Goal: Find specific page/section: Find specific page/section

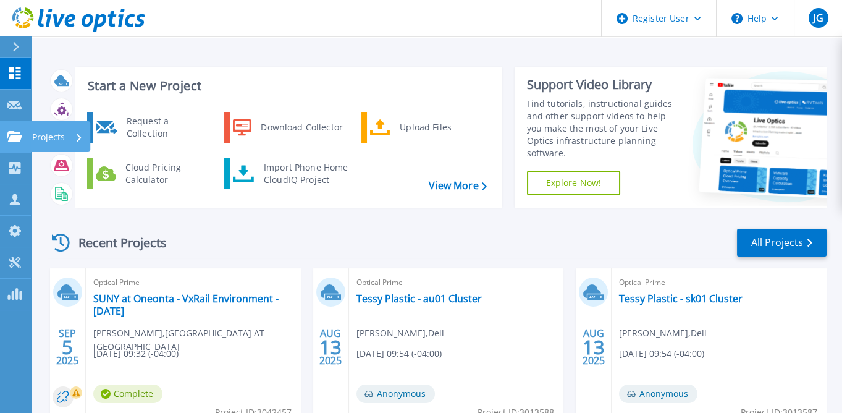
click at [18, 137] on icon at bounding box center [14, 136] width 15 height 10
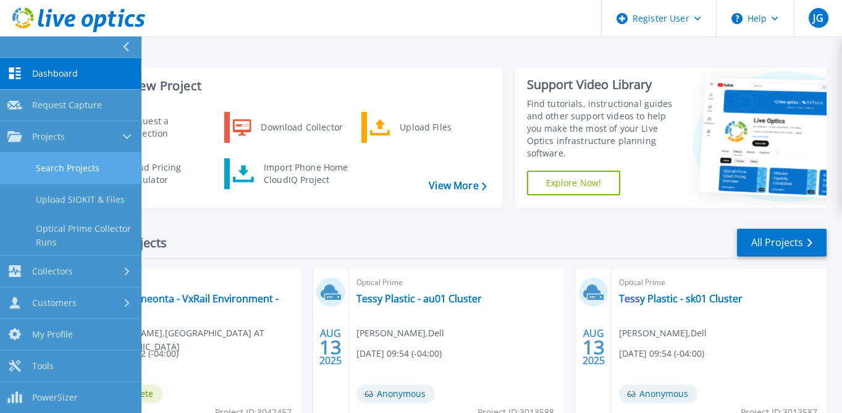
click at [83, 176] on link "Search Projects" at bounding box center [70, 168] width 141 height 31
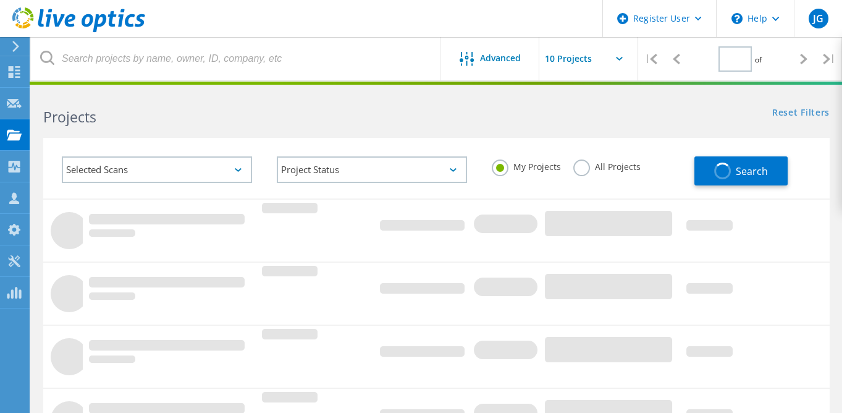
type input "1"
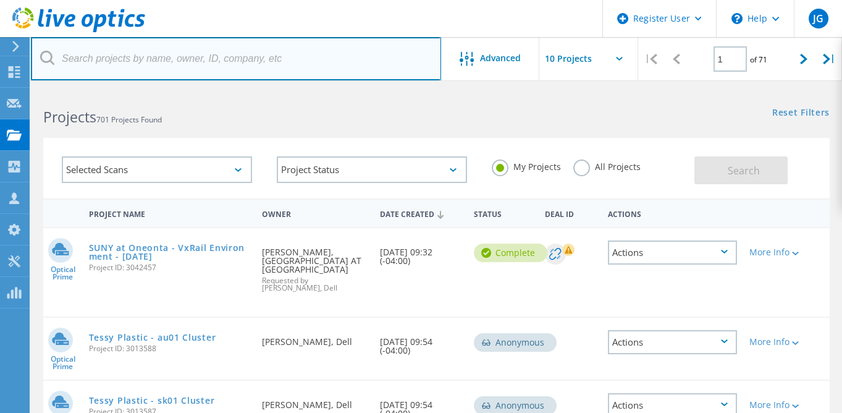
click at [98, 66] on input "text" at bounding box center [236, 58] width 410 height 43
paste input "2798670"
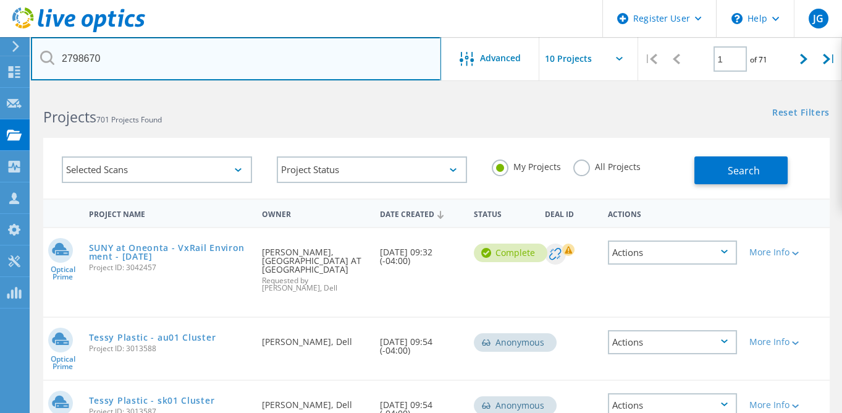
type input "2798670"
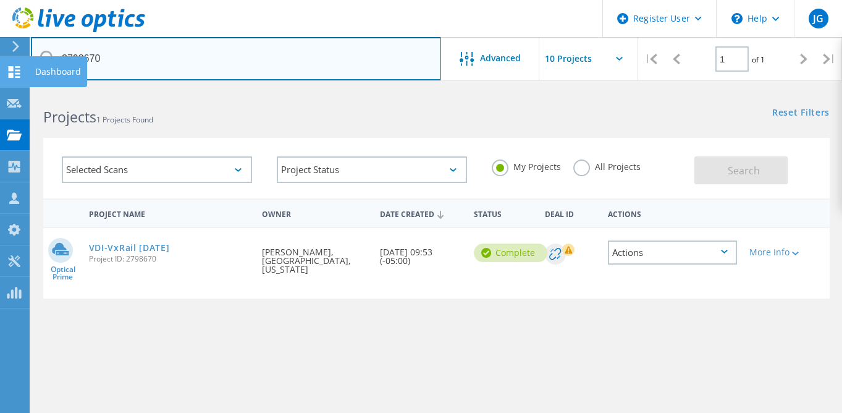
drag, startPoint x: 107, startPoint y: 50, endPoint x: 13, endPoint y: 65, distance: 95.7
click at [13, 90] on div "Register User \n Help Explore Helpful Articles Contact Support JG Dell User Joe…" at bounding box center [421, 329] width 842 height 479
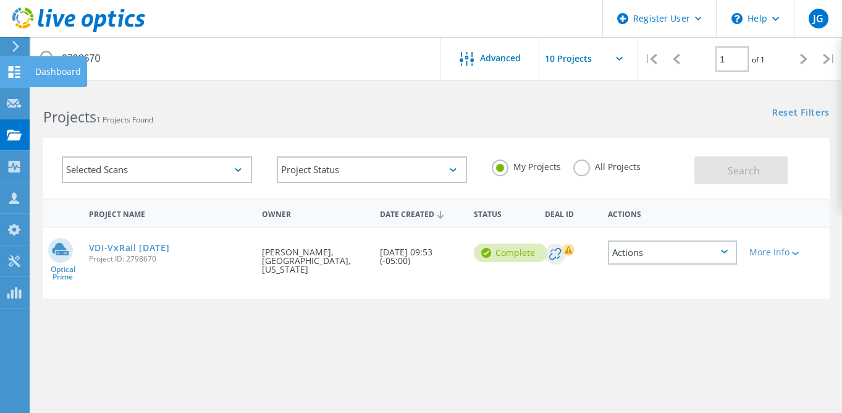
click at [13, 66] on use at bounding box center [15, 72] width 12 height 12
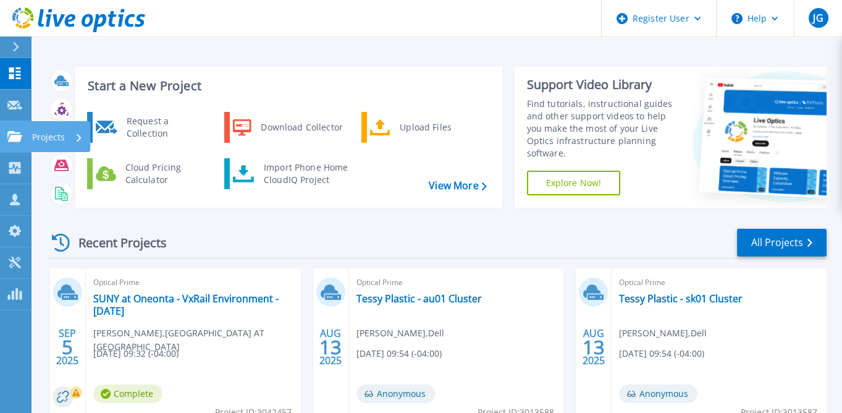
click at [15, 135] on icon at bounding box center [14, 136] width 15 height 10
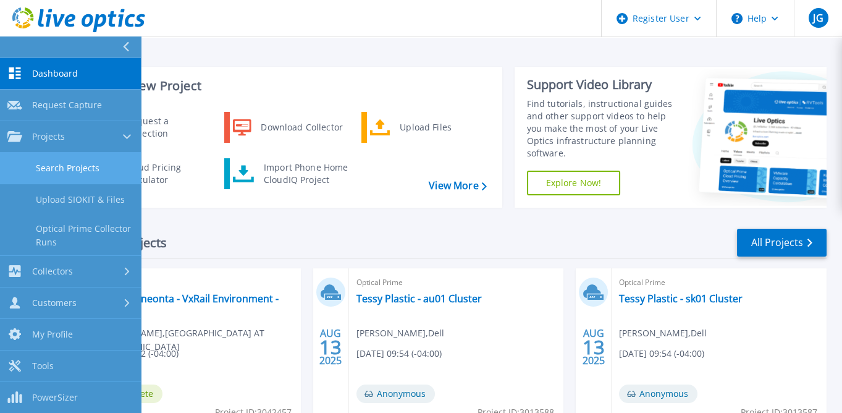
click at [52, 167] on link "Search Projects" at bounding box center [70, 168] width 141 height 31
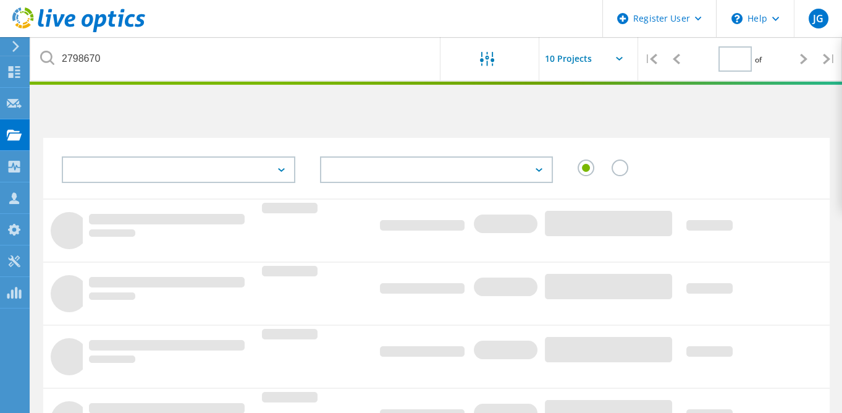
type input "1"
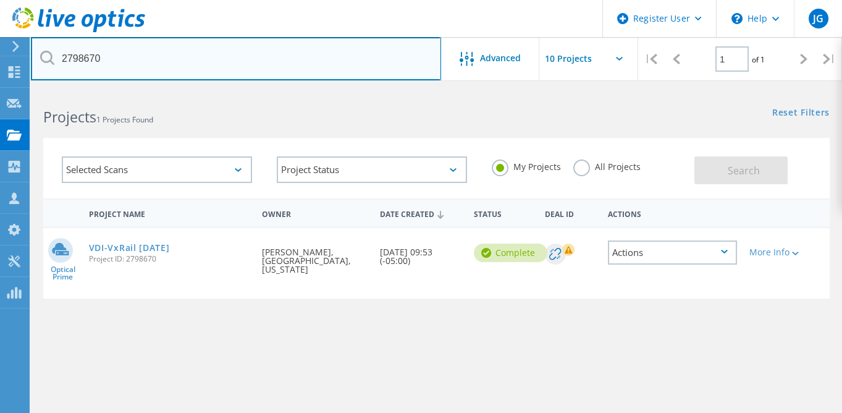
drag, startPoint x: 111, startPoint y: 55, endPoint x: 58, endPoint y: 52, distance: 53.2
click at [58, 52] on input "2798670" at bounding box center [236, 58] width 410 height 43
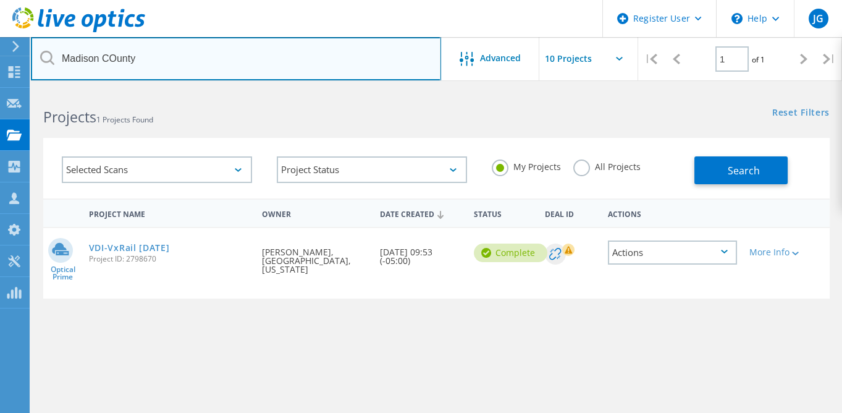
type input "Madison COunty"
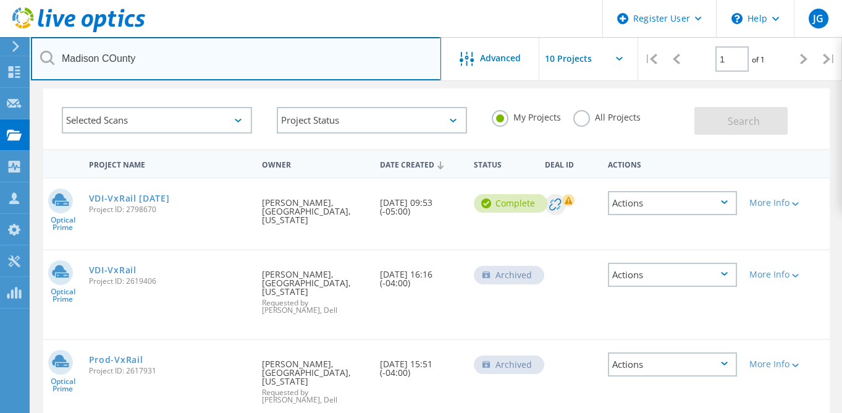
scroll to position [49, 0]
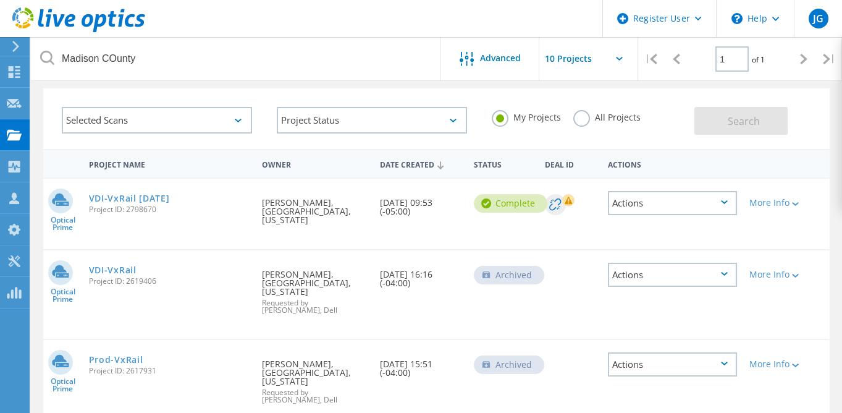
click at [729, 264] on div "Actions" at bounding box center [672, 274] width 129 height 24
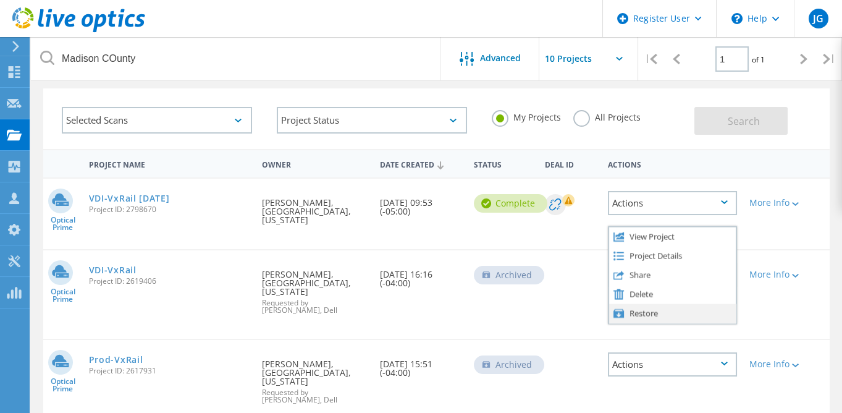
click at [640, 308] on div "Restore" at bounding box center [672, 312] width 127 height 19
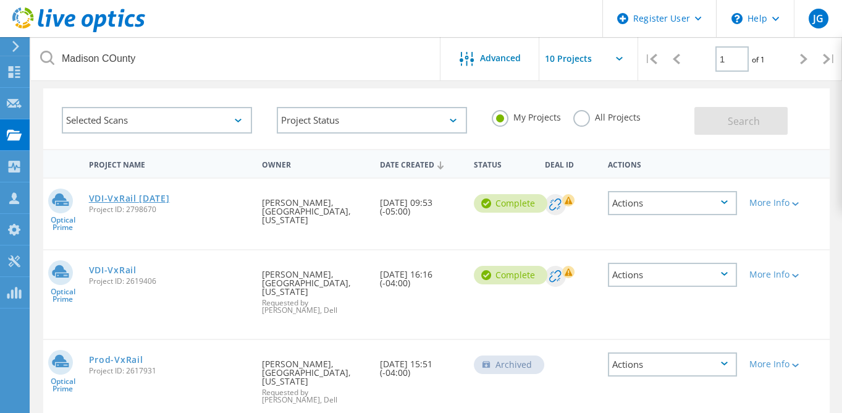
click at [139, 195] on link "VDI-VxRail [DATE]" at bounding box center [129, 198] width 81 height 9
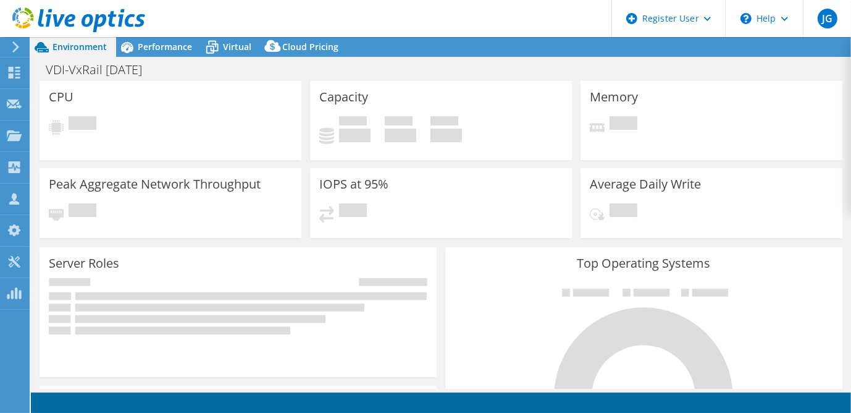
click at [272, 191] on div "Peak Aggregate Network Throughput Pending" at bounding box center [171, 203] width 262 height 70
select select "USD"
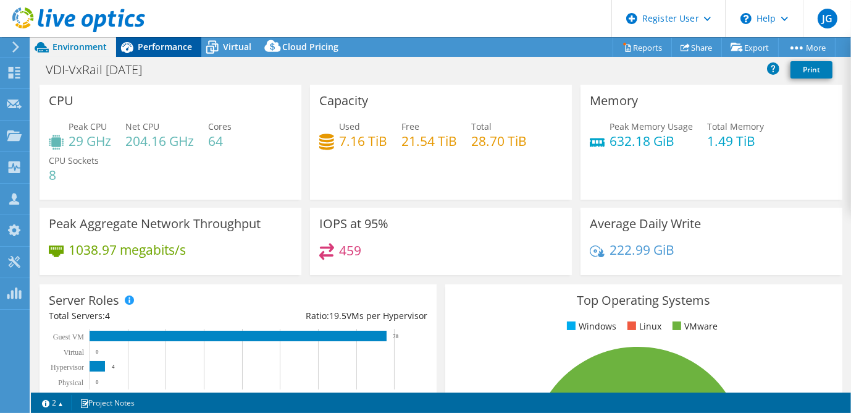
click at [150, 49] on span "Performance" at bounding box center [165, 47] width 54 height 12
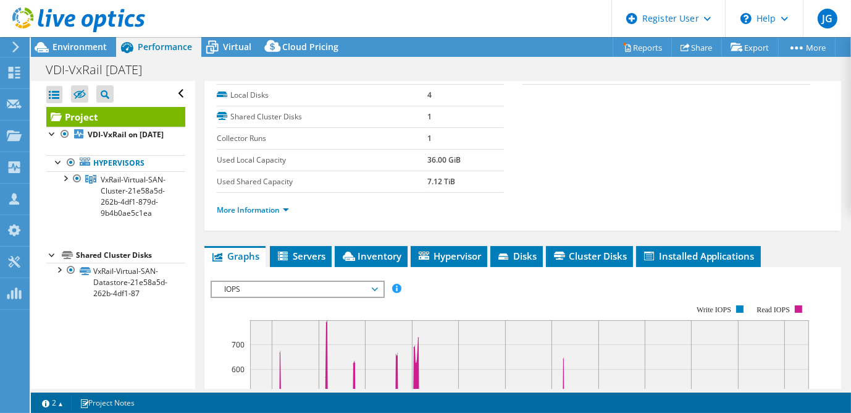
scroll to position [166, 0]
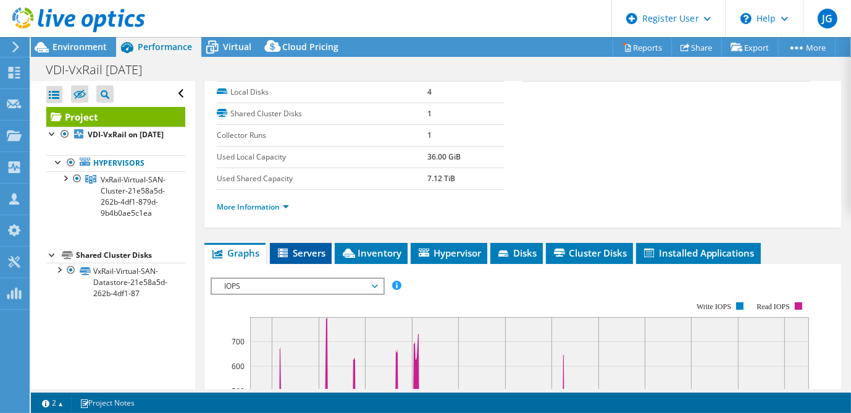
click at [296, 249] on span "Servers" at bounding box center [300, 252] width 49 height 12
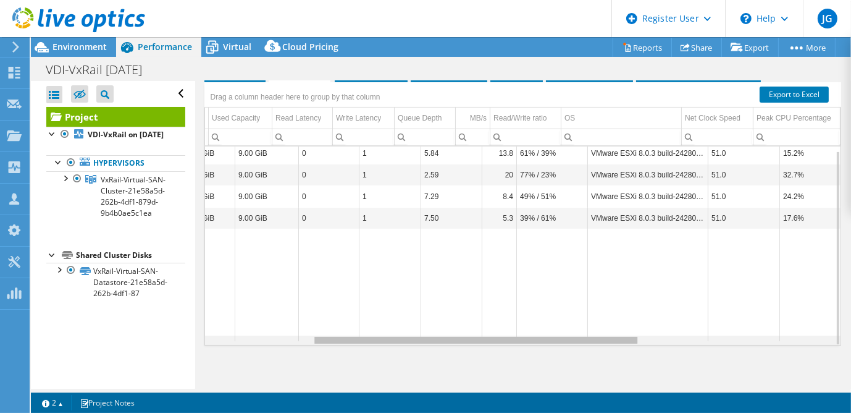
scroll to position [0, 0]
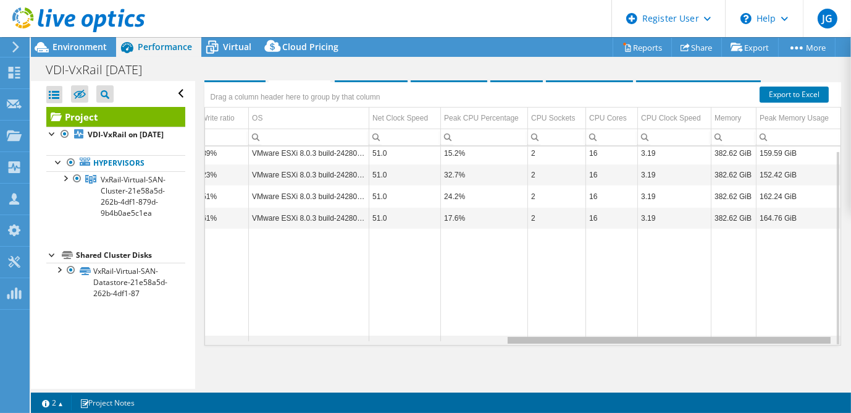
drag, startPoint x: 462, startPoint y: 338, endPoint x: 800, endPoint y: 392, distance: 342.8
click at [800, 392] on body "JG Dell User [PERSON_NAME] [PERSON_NAME][EMAIL_ADDRESS][PERSON_NAME][DOMAIN_NAM…" at bounding box center [425, 206] width 851 height 413
